Goal: Navigation & Orientation: Find specific page/section

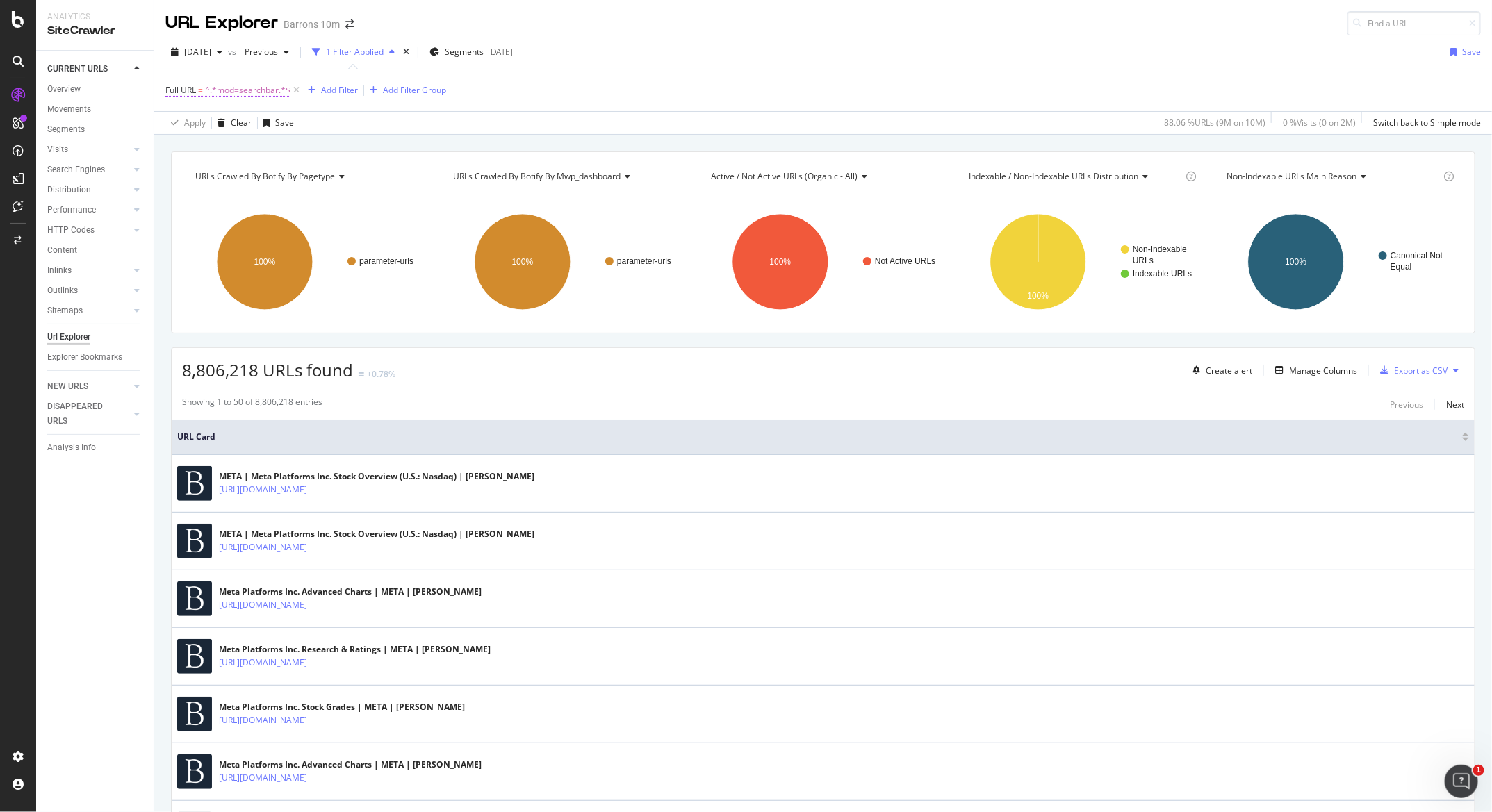
click at [226, 81] on span "^.*mod=searchbar.*$" at bounding box center [248, 90] width 85 height 19
click at [249, 144] on input "mod=searchbar" at bounding box center [244, 146] width 132 height 22
type input "%mod"
click at [323, 178] on div "Apply" at bounding box center [319, 175] width 22 height 12
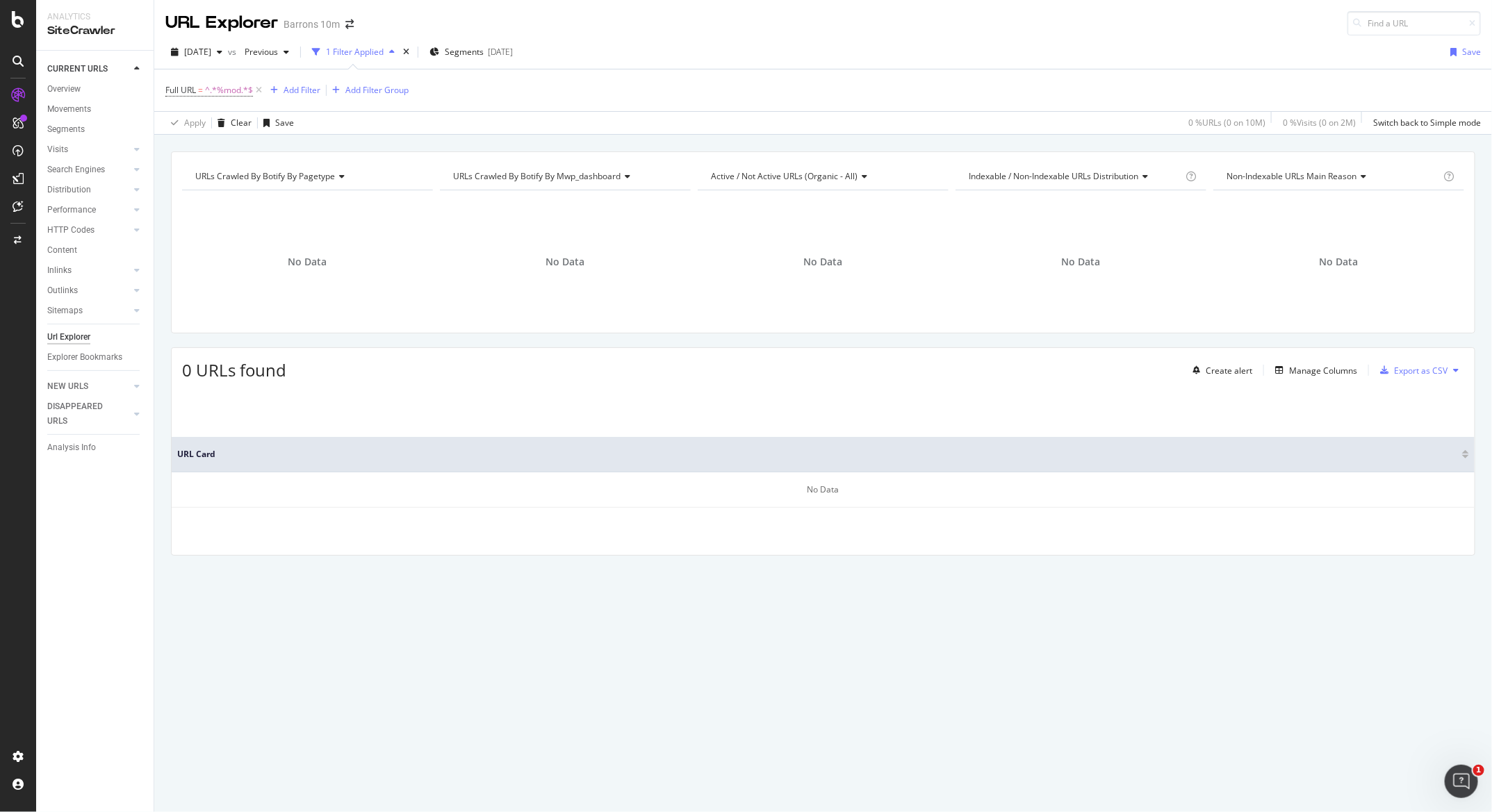
click at [199, 95] on span "Full URL = ^.*%mod.*$" at bounding box center [214, 90] width 99 height 19
click at [198, 93] on span "Full URL = ^.*%mod.*$" at bounding box center [209, 91] width 87 height 13
click at [264, 282] on div "No Data" at bounding box center [307, 262] width 251 height 121
click at [206, 52] on span "[DATE]" at bounding box center [198, 51] width 27 height 12
click at [212, 95] on div "[DATE]" at bounding box center [223, 102] width 75 height 13
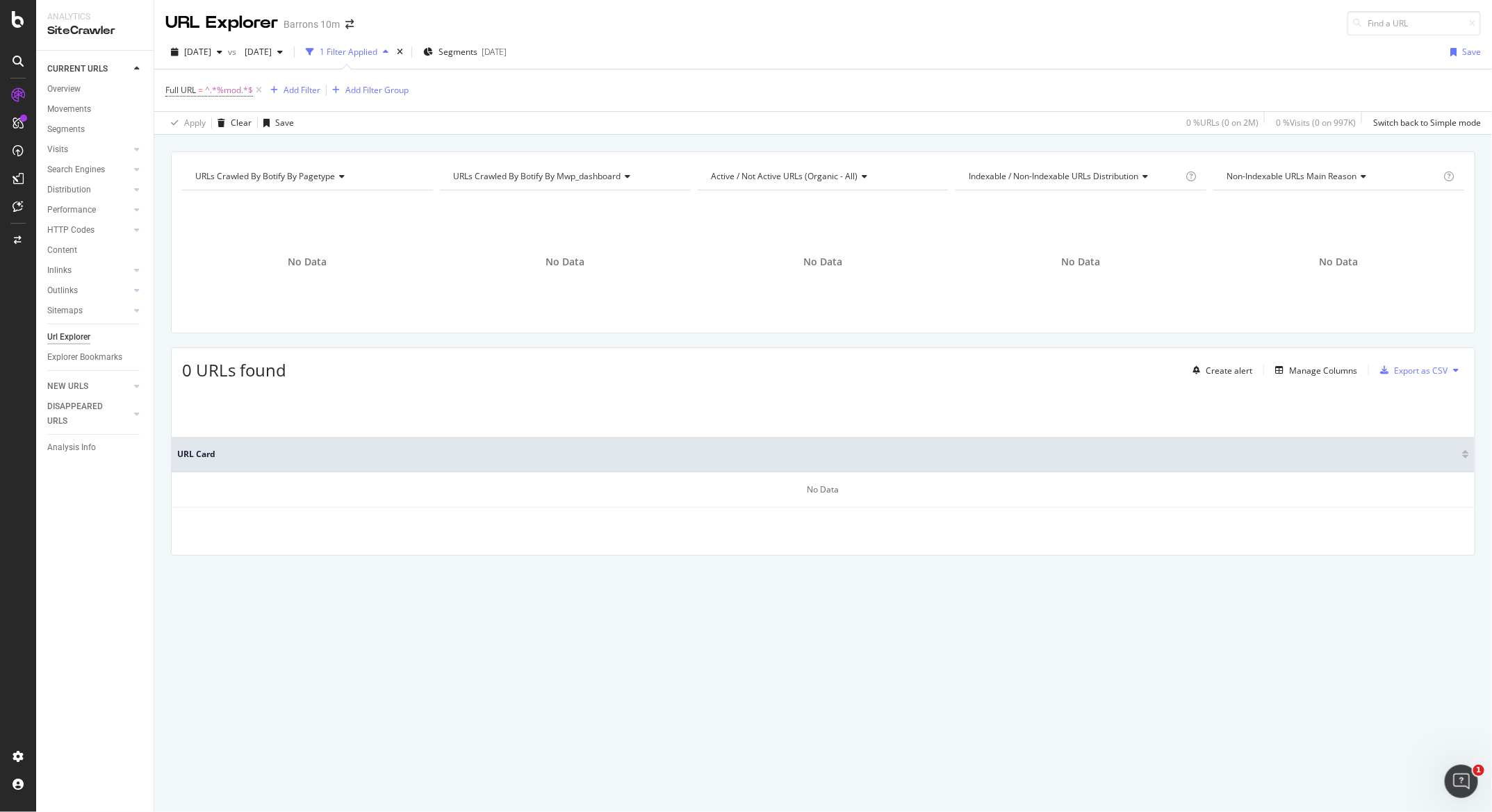
click at [352, 15] on div "URL Explorer Barrons 10m" at bounding box center [266, 23] width 202 height 25
click at [348, 25] on icon "arrow-right-arrow-left" at bounding box center [349, 24] width 8 height 10
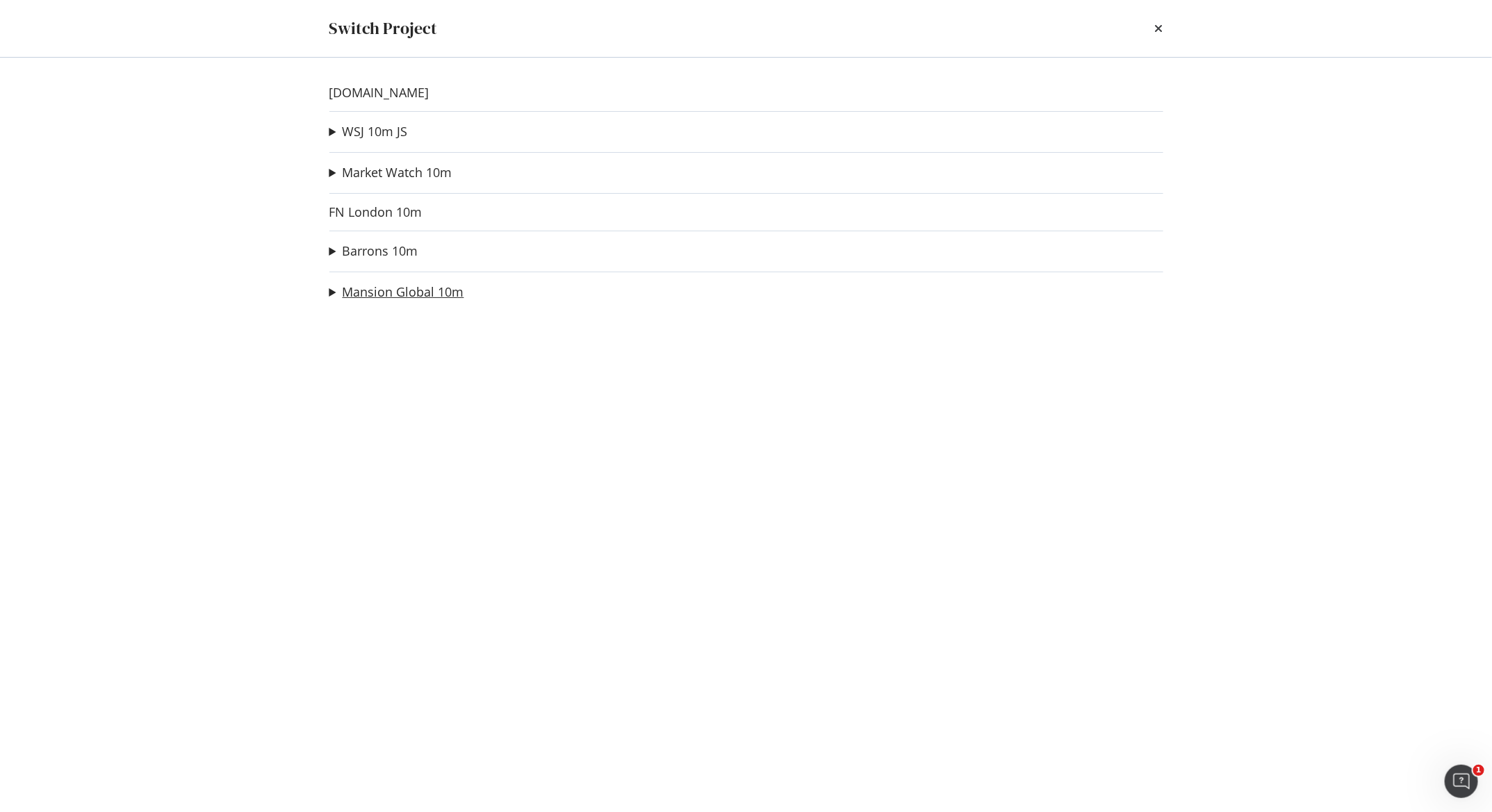
click at [378, 291] on link "Mansion Global 10m" at bounding box center [403, 292] width 122 height 15
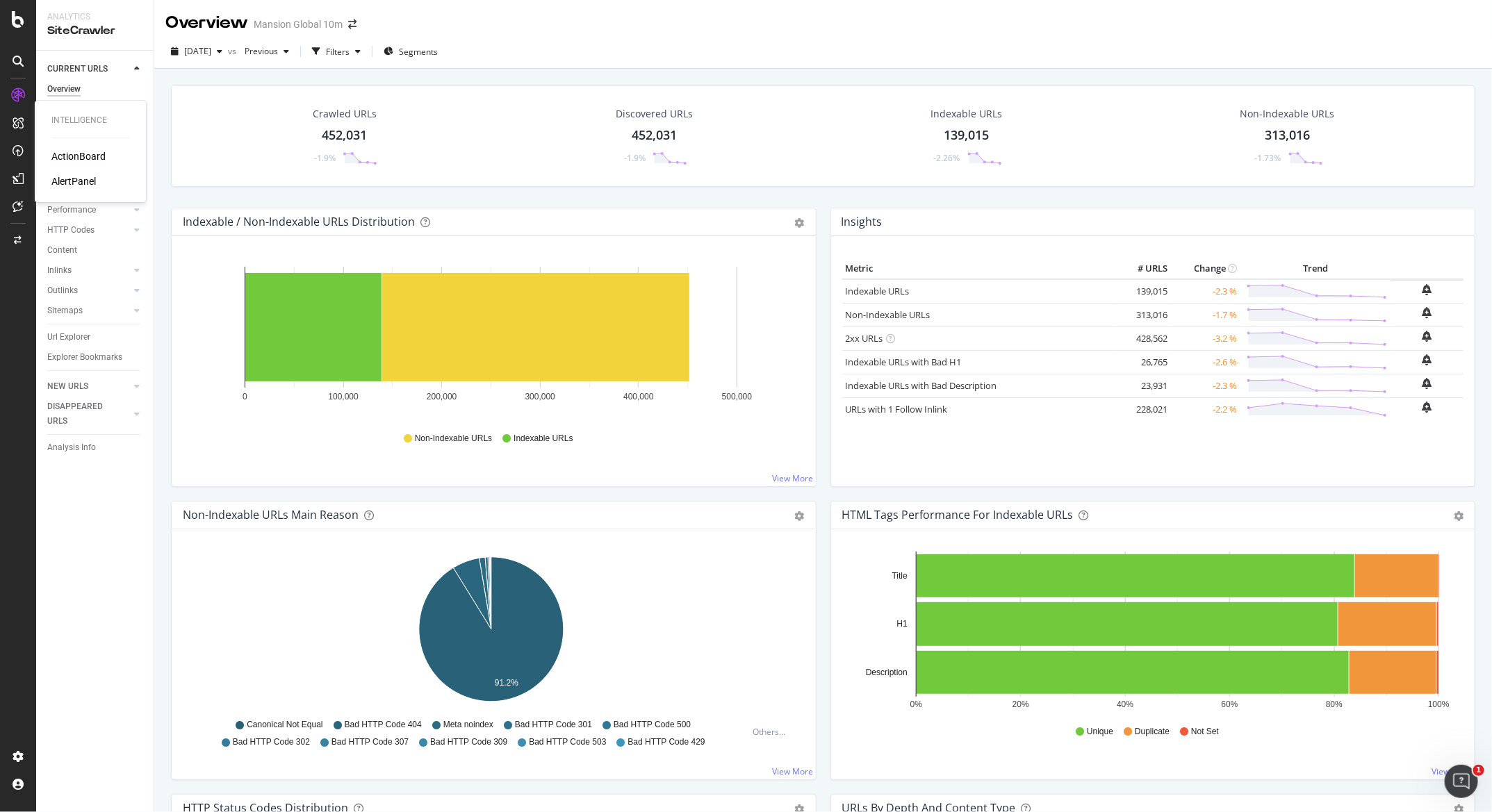
click at [60, 149] on div "ActionBoard" at bounding box center [79, 155] width 55 height 14
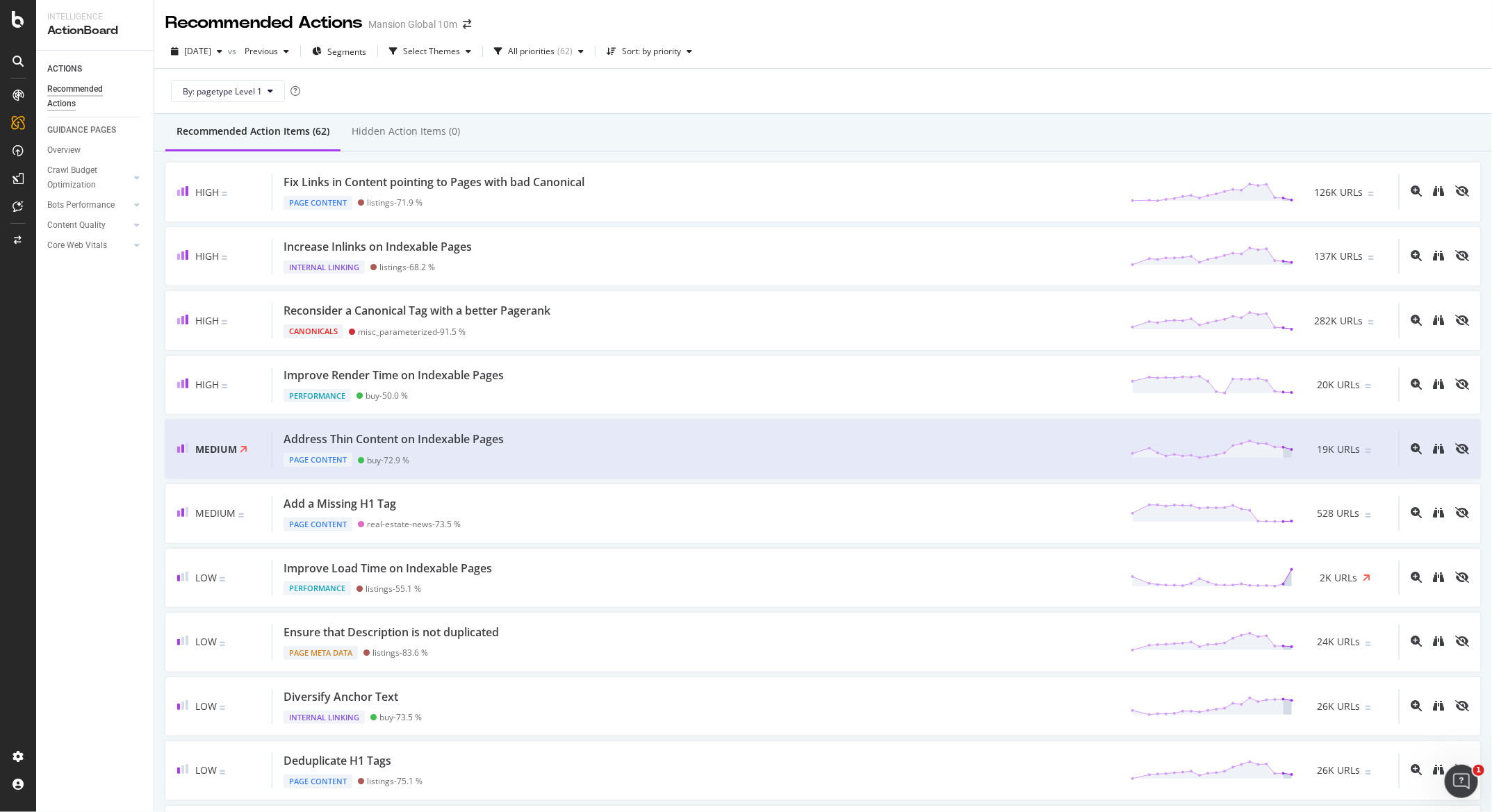
click at [702, 117] on div "Recommended Action Items (62) Hidden Action Items (0)" at bounding box center [823, 132] width 1338 height 37
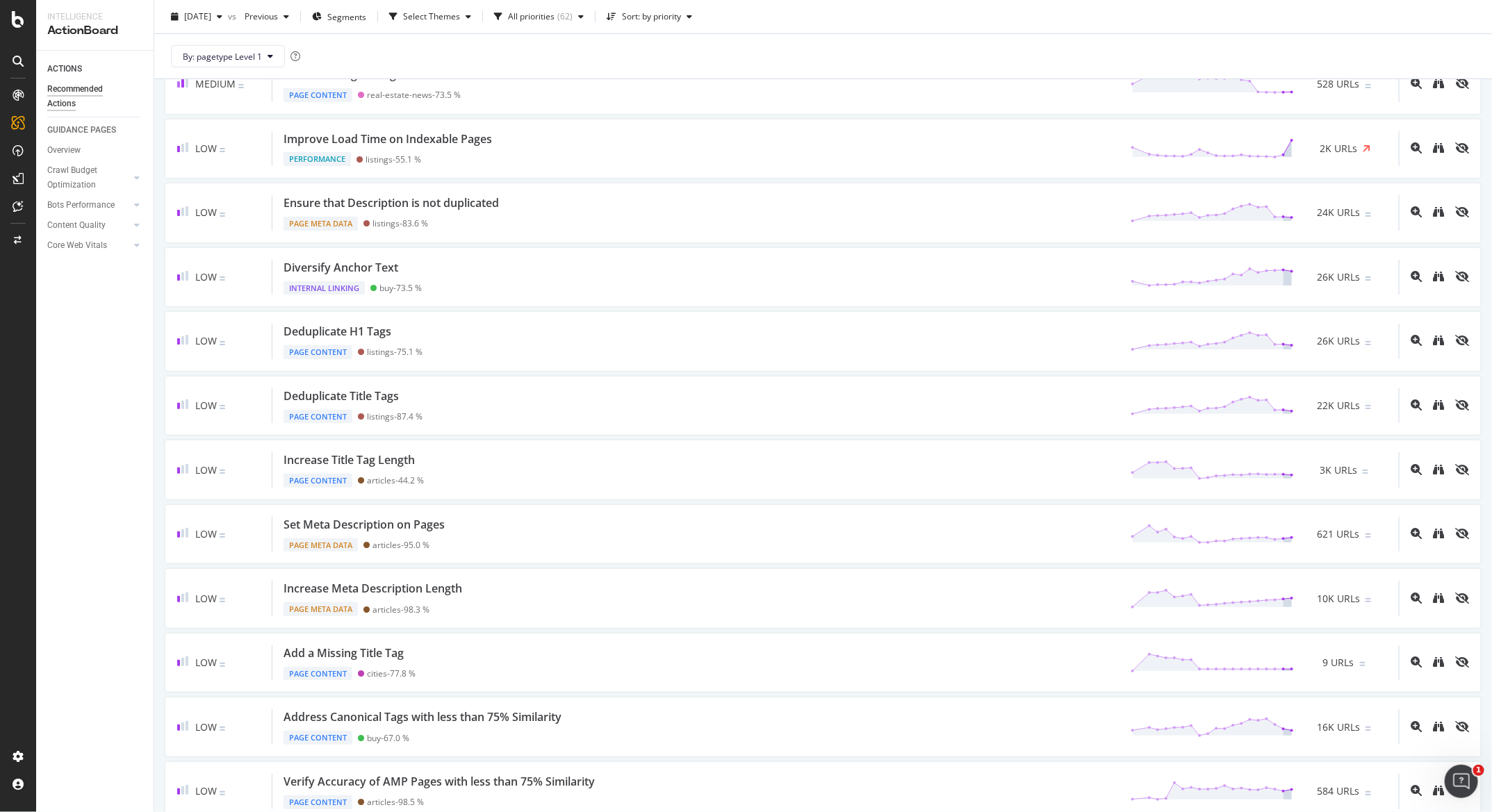
scroll to position [565, 0]
